Goal: Task Accomplishment & Management: Manage account settings

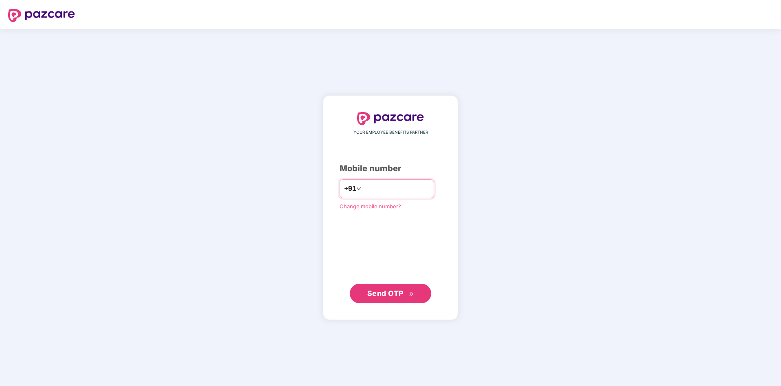
type input "**********"
click at [388, 293] on span "Send OTP" at bounding box center [385, 292] width 36 height 9
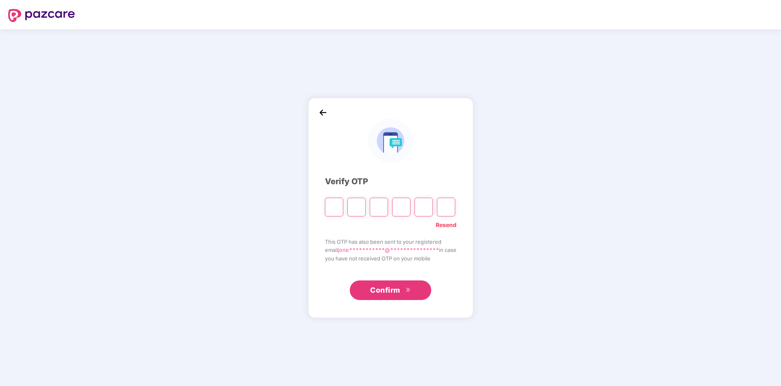
paste input "*"
type input "*"
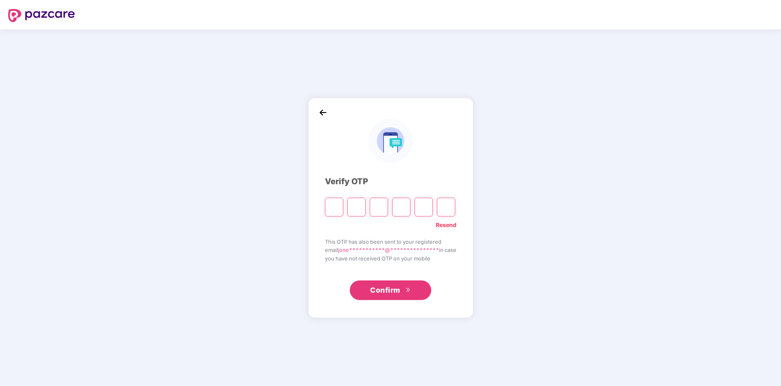
type input "*"
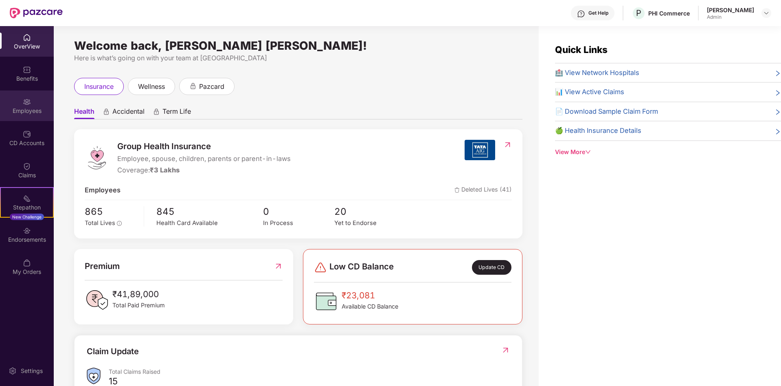
click at [37, 108] on div "Employees" at bounding box center [27, 111] width 54 height 8
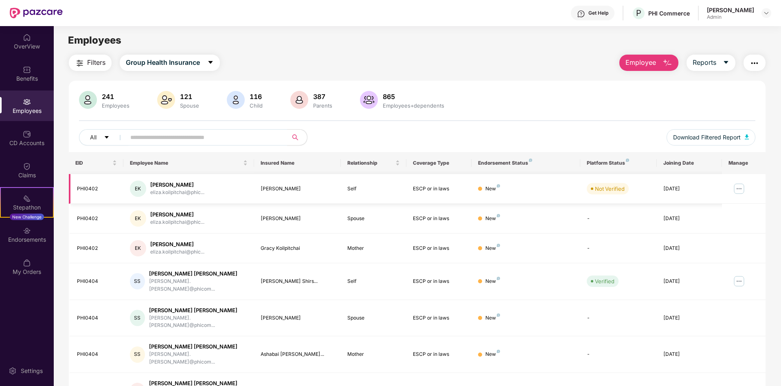
click at [650, 191] on img at bounding box center [738, 188] width 13 height 13
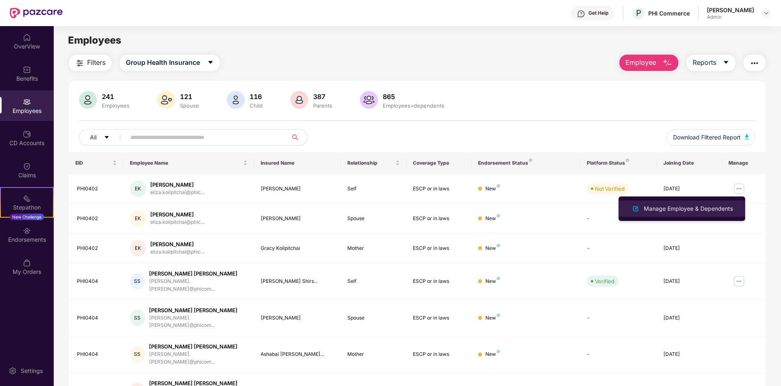
click at [650, 205] on div "Manage Employee & Dependents" at bounding box center [688, 208] width 92 height 9
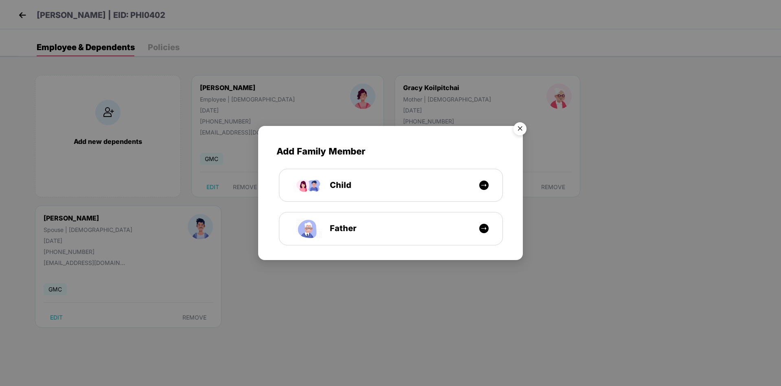
click at [519, 128] on img "Close" at bounding box center [520, 129] width 23 height 23
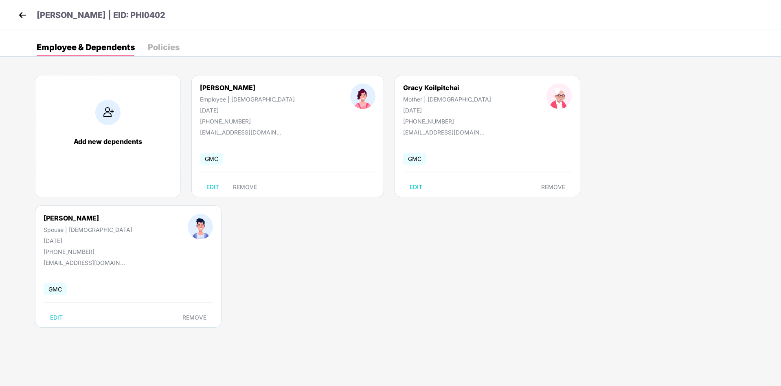
click at [26, 15] on img at bounding box center [22, 15] width 12 height 12
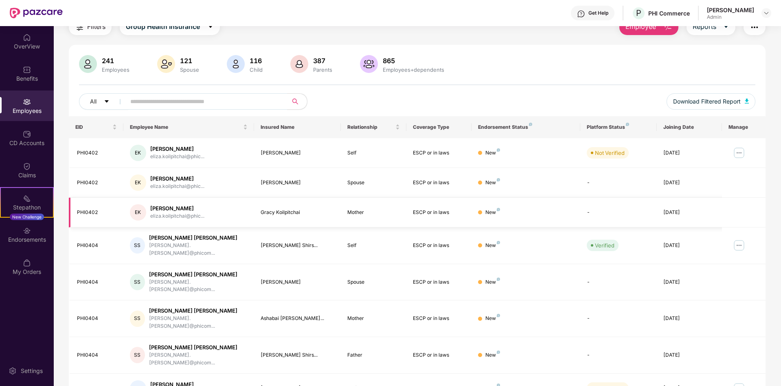
scroll to position [61, 0]
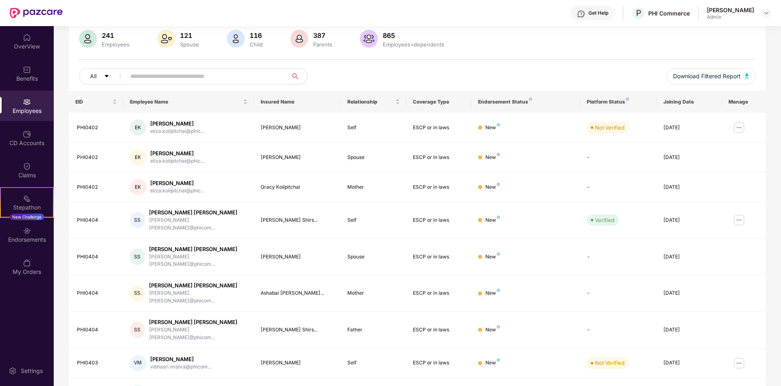
drag, startPoint x: 147, startPoint y: 76, endPoint x: 230, endPoint y: 75, distance: 83.9
click at [147, 76] on input "text" at bounding box center [203, 76] width 146 height 12
paste input "**********"
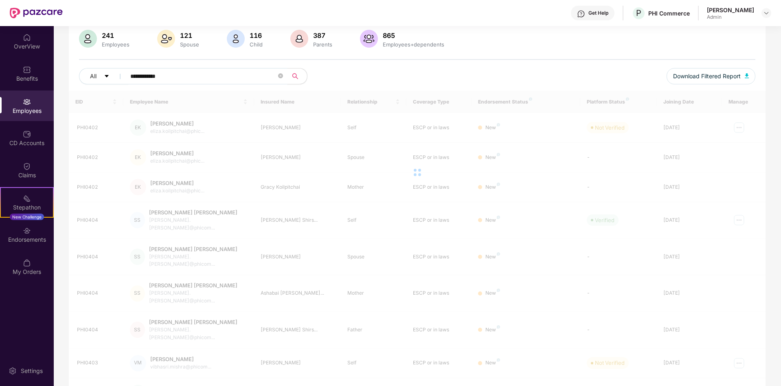
scroll to position [26, 0]
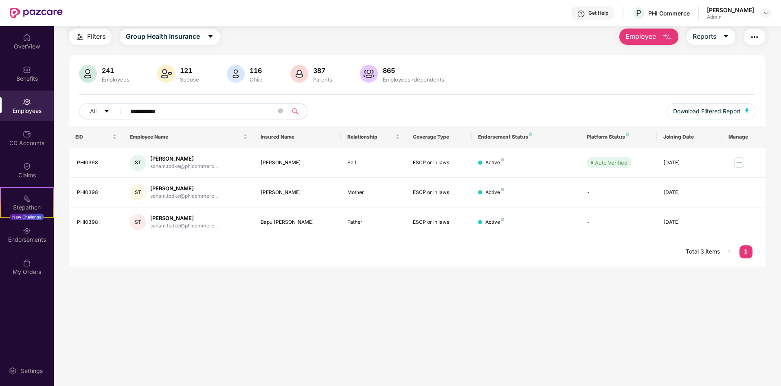
type input "**********"
